Goal: Information Seeking & Learning: Stay updated

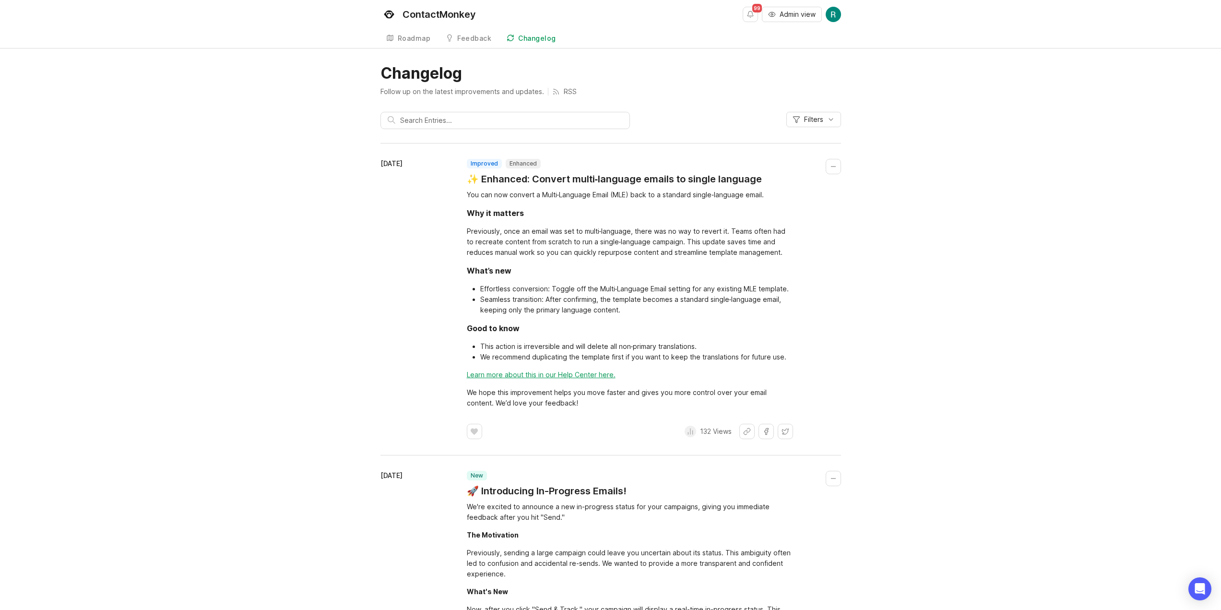
click at [397, 366] on div "[DATE]" at bounding box center [424, 299] width 86 height 280
click at [389, 363] on div "[DATE]" at bounding box center [424, 299] width 86 height 280
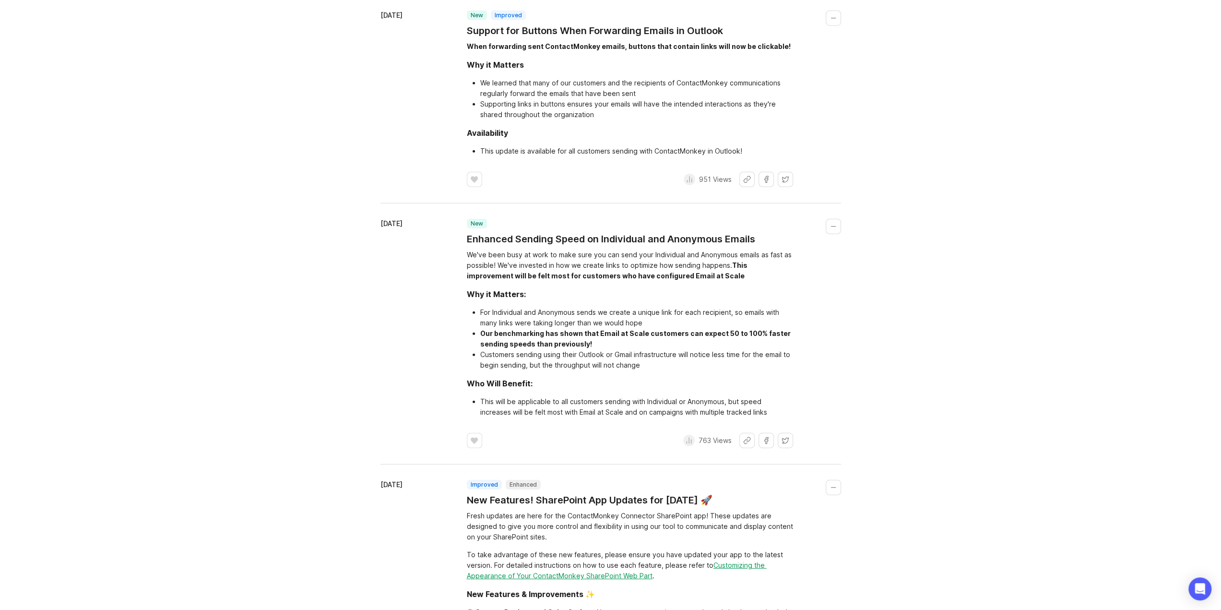
scroll to position [2591, 0]
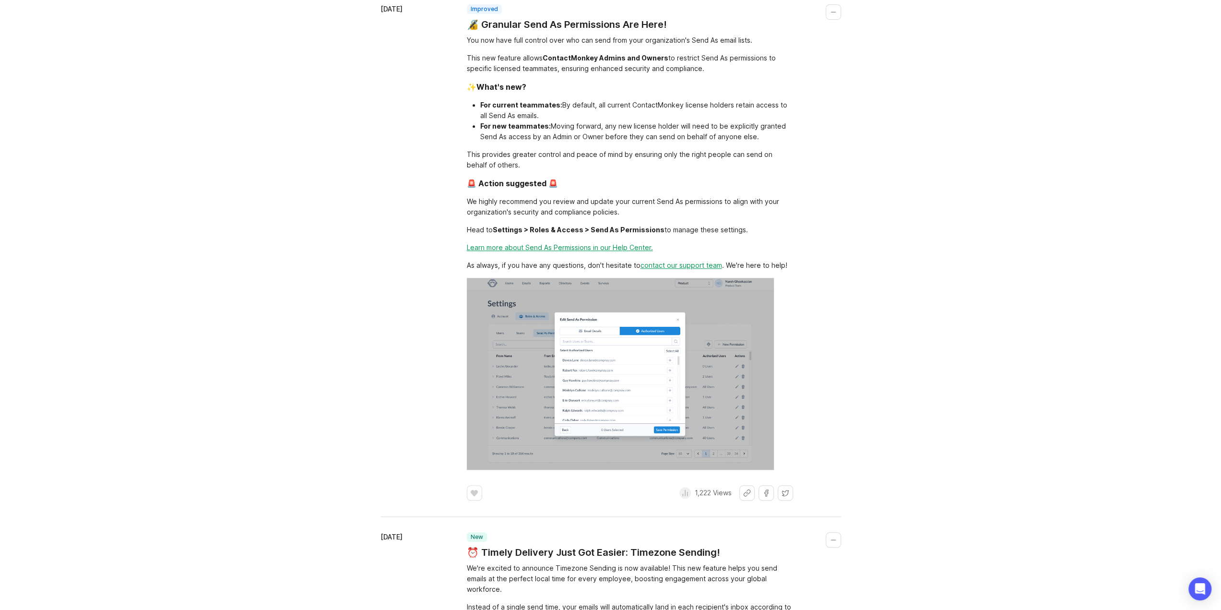
scroll to position [466, 0]
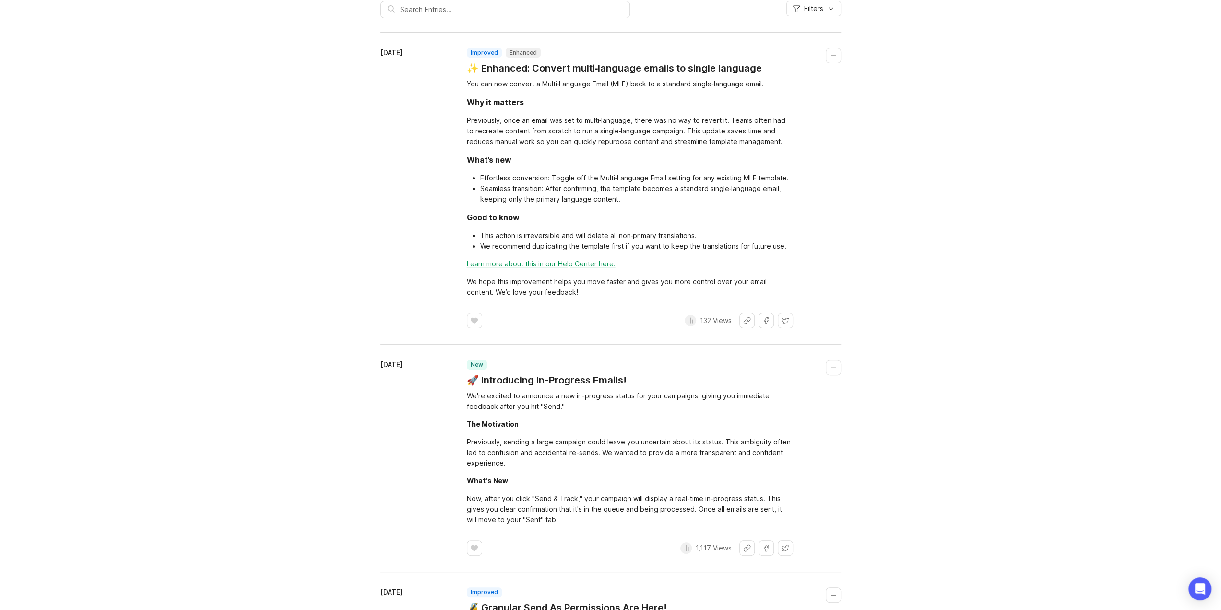
scroll to position [0, 0]
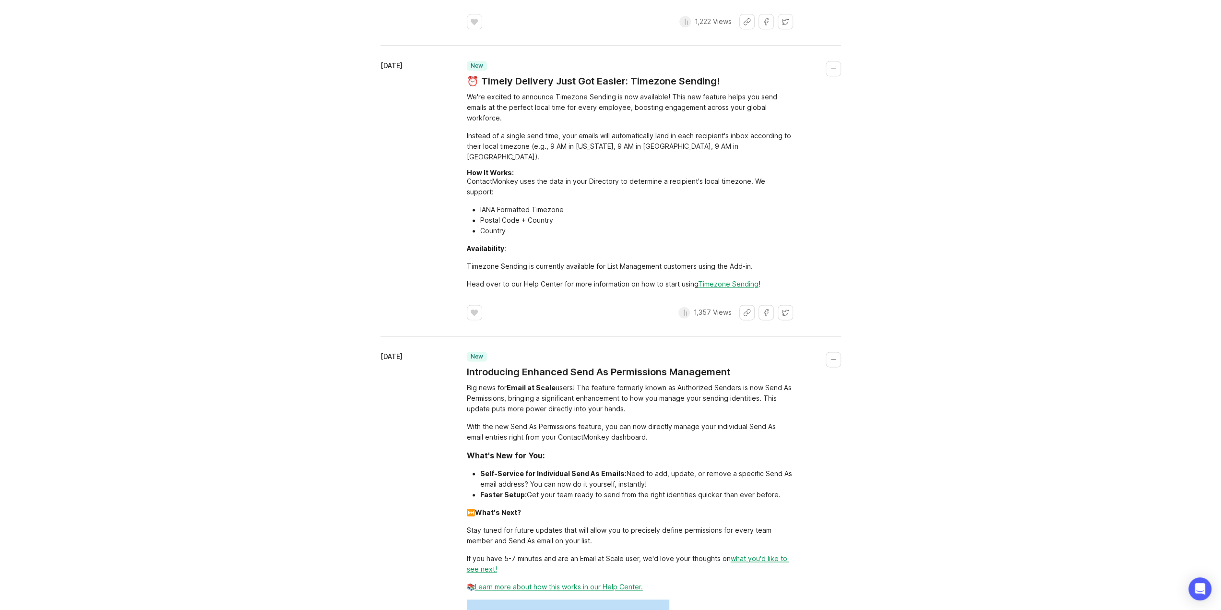
scroll to position [1632, 0]
